Goal: Information Seeking & Learning: Learn about a topic

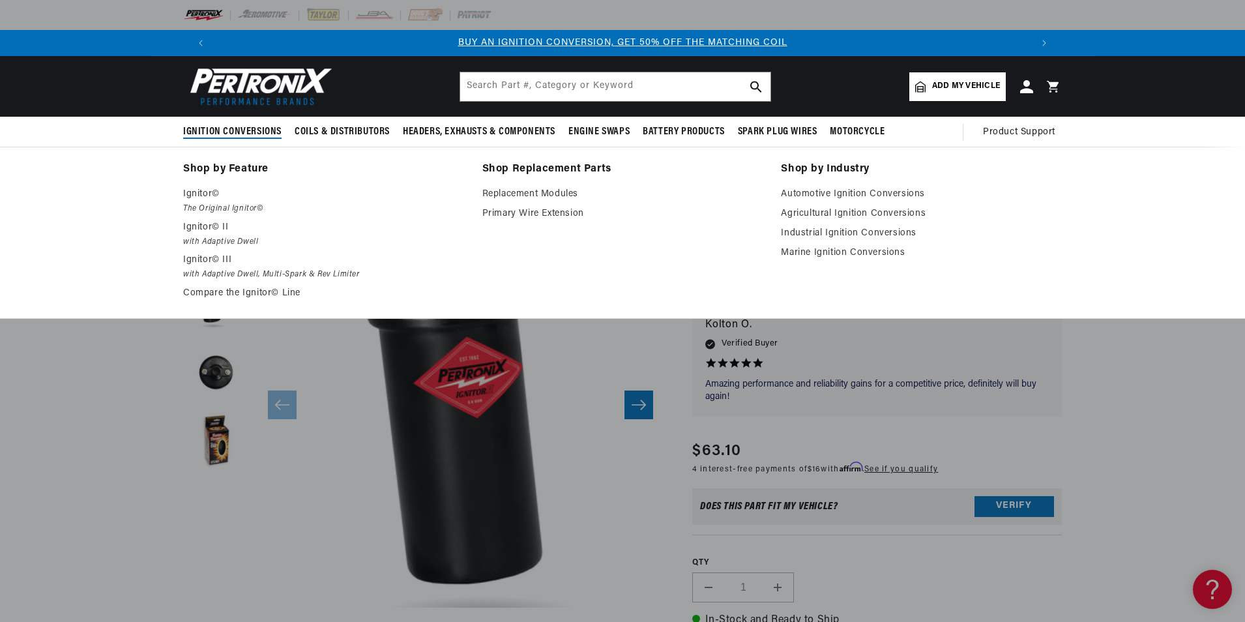
click at [244, 130] on span "Ignition Conversions" at bounding box center [232, 132] width 98 height 14
click at [237, 134] on span "Ignition Conversions" at bounding box center [232, 132] width 98 height 14
click at [203, 195] on p "Ignitor©" at bounding box center [323, 194] width 281 height 16
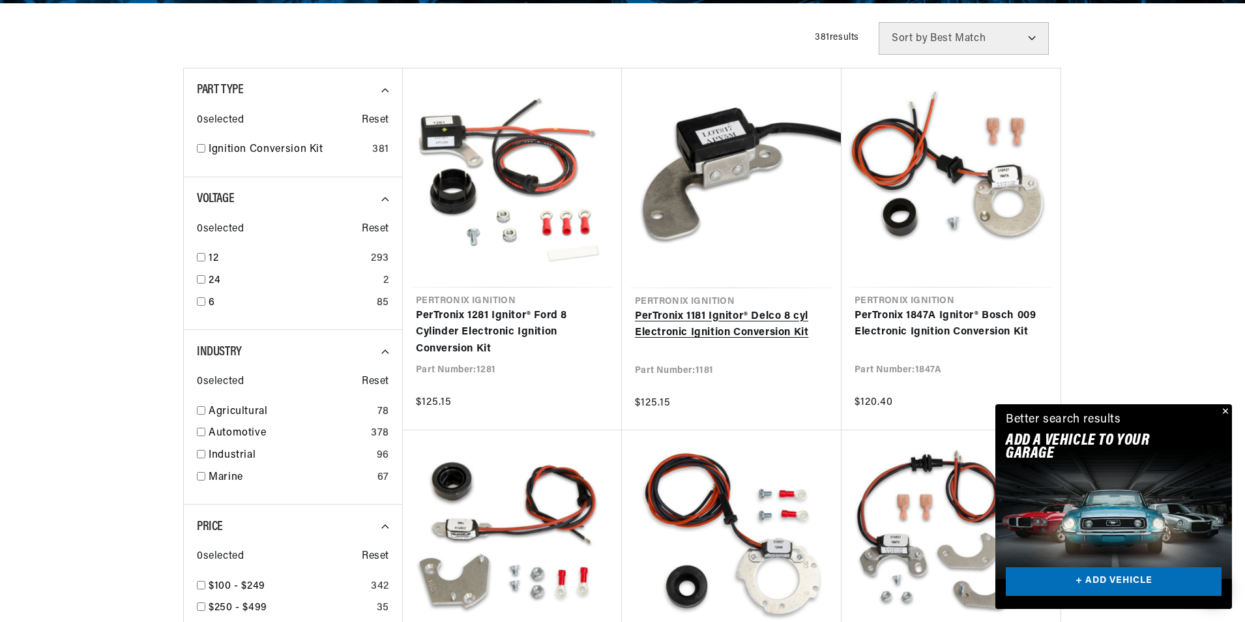
click at [643, 315] on link "PerTronix 1181 Ignitor® Delco 8 cyl Electronic Ignition Conversion Kit" at bounding box center [732, 324] width 194 height 33
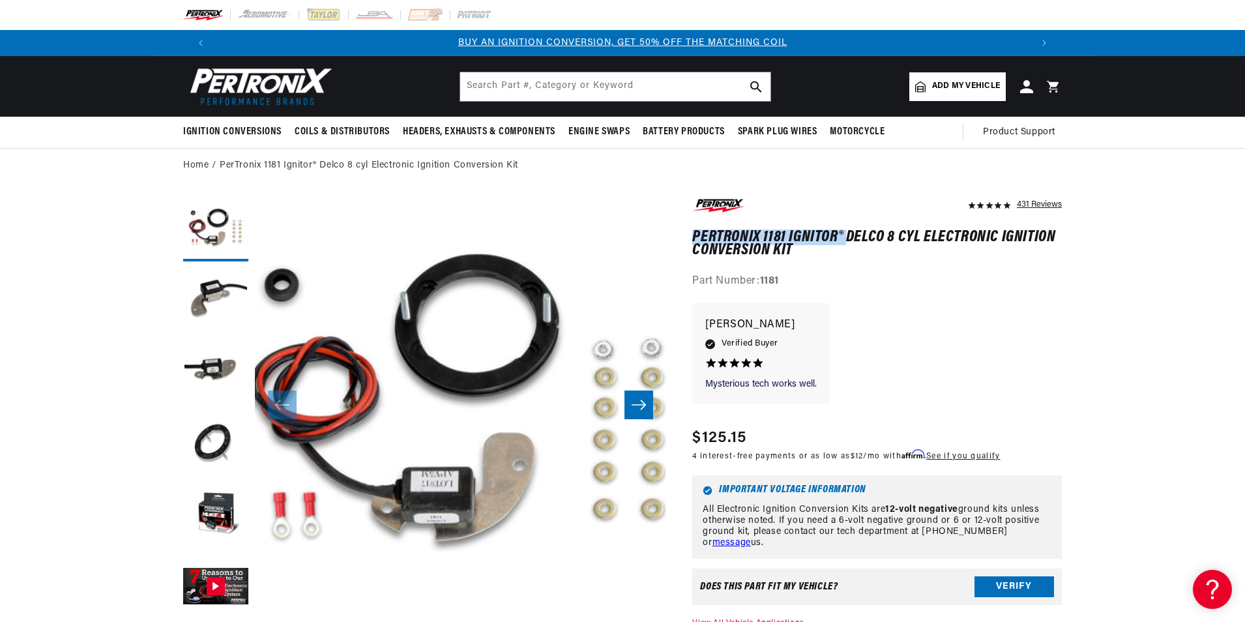
drag, startPoint x: 695, startPoint y: 235, endPoint x: 846, endPoint y: 233, distance: 151.3
click at [846, 233] on h1 "PerTronix 1181 Ignitor® Delco 8 cyl Electronic Ignition Conversion Kit" at bounding box center [877, 244] width 370 height 27
